Goal: Information Seeking & Learning: Find specific fact

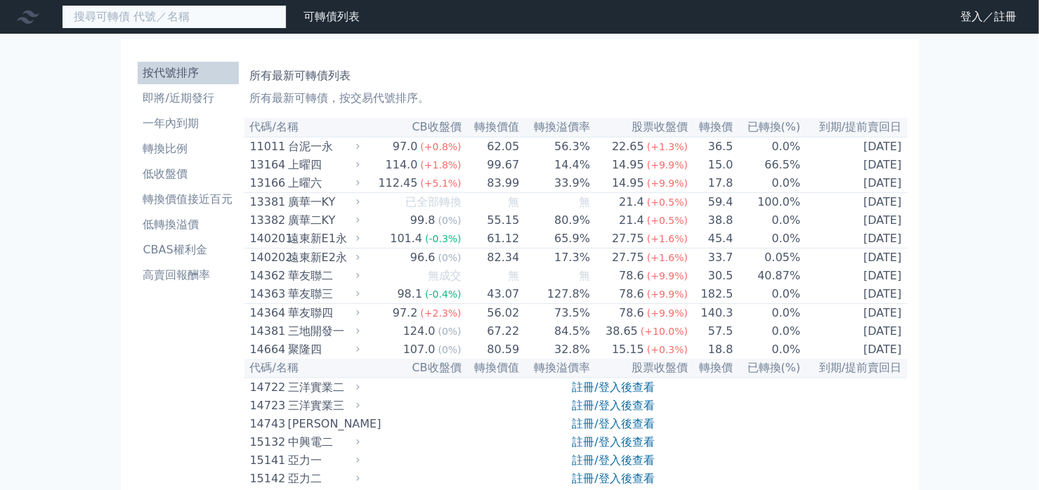
click at [218, 18] on input at bounding box center [174, 17] width 225 height 24
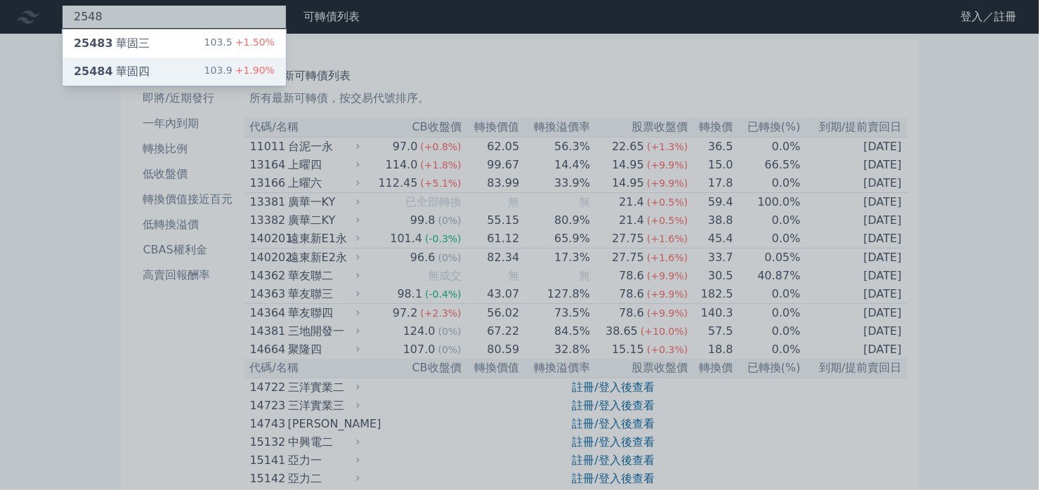
type input "2548"
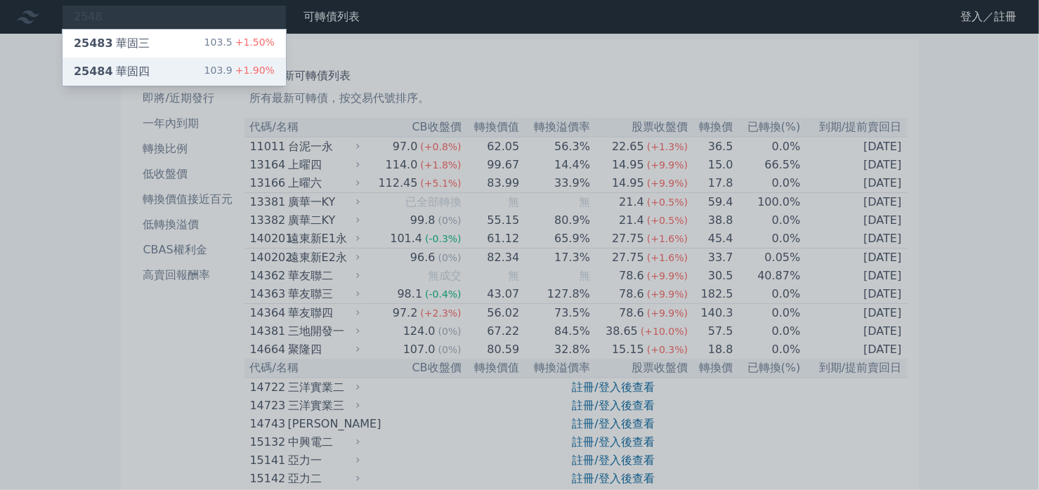
click at [176, 60] on div "25484 華固四 103.9 +1.90%" at bounding box center [174, 72] width 223 height 28
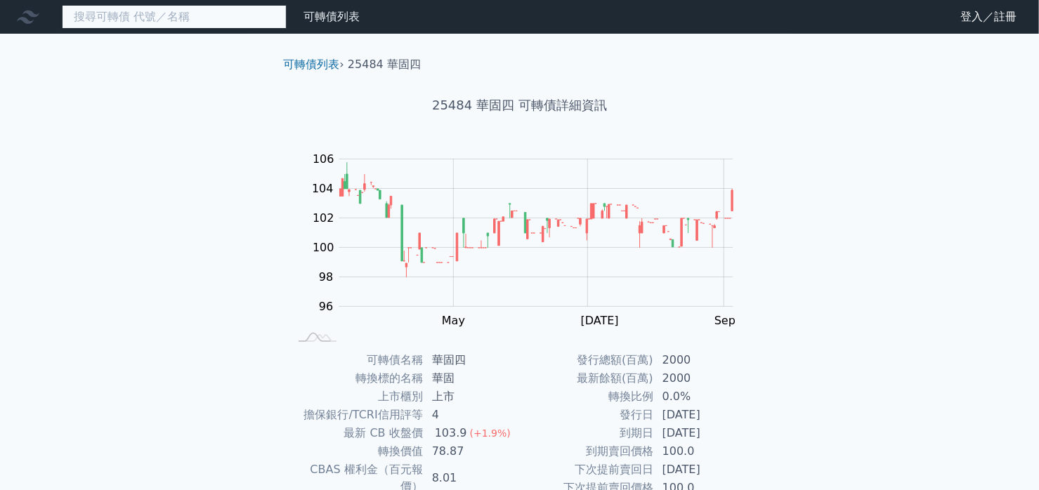
click at [185, 27] on input at bounding box center [174, 17] width 225 height 24
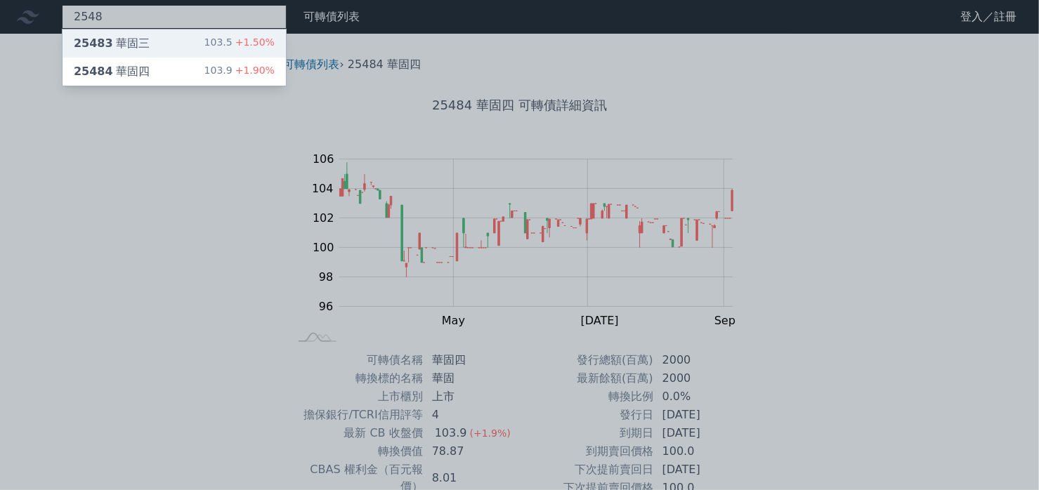
type input "2548"
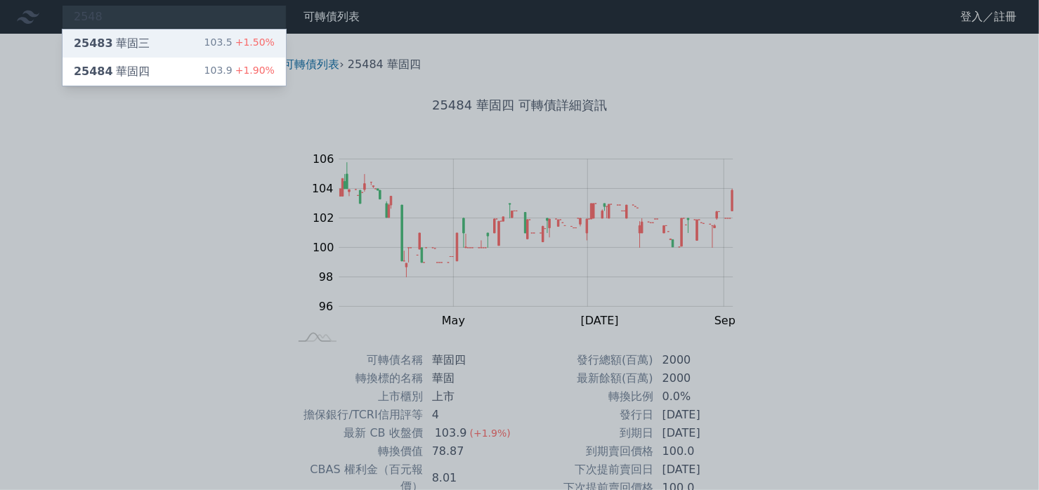
click at [180, 32] on div "25483 華固三 103.5 +1.50%" at bounding box center [174, 43] width 223 height 28
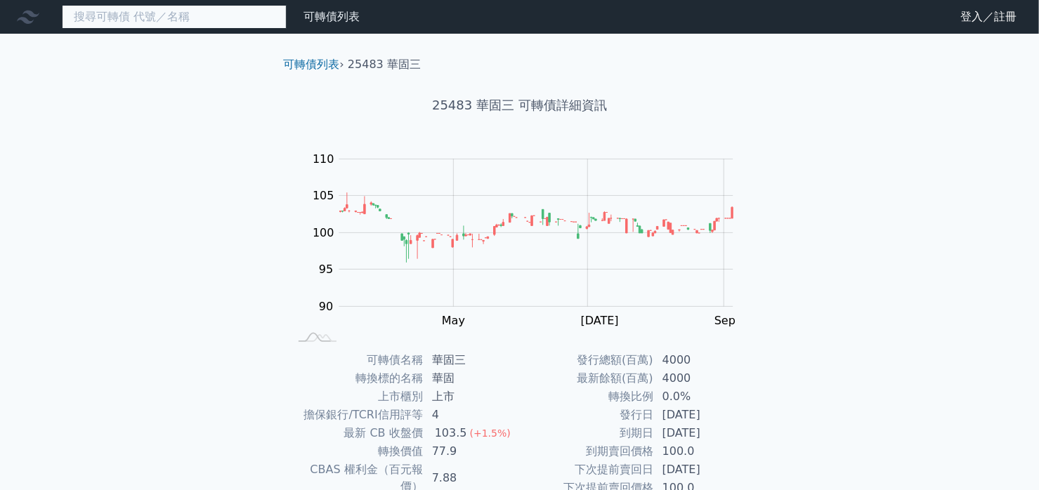
click at [184, 18] on input at bounding box center [174, 17] width 225 height 24
